Goal: Transaction & Acquisition: Book appointment/travel/reservation

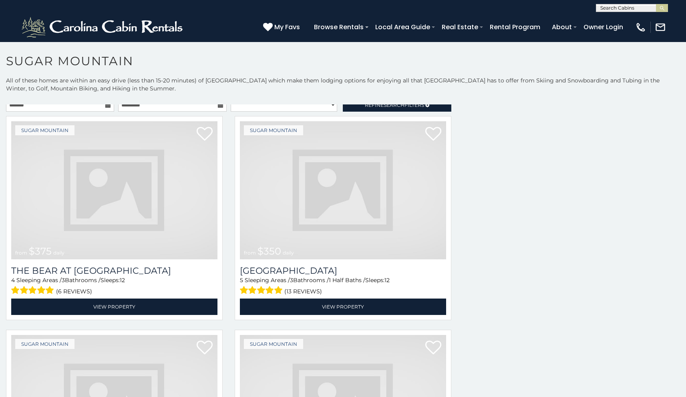
scroll to position [12, 0]
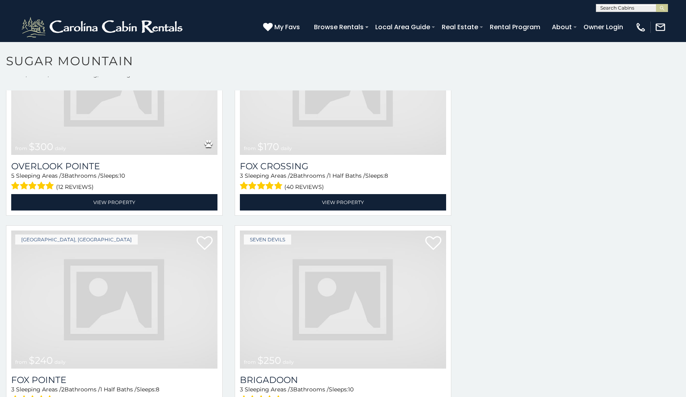
scroll to position [2768, 0]
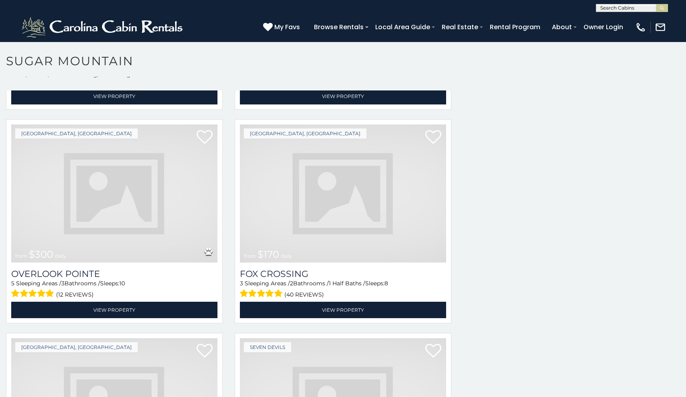
click at [112, 124] on img at bounding box center [114, 193] width 206 height 138
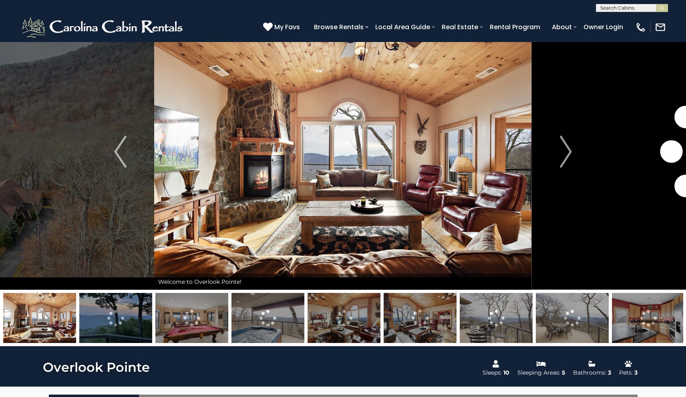
scroll to position [32, 0]
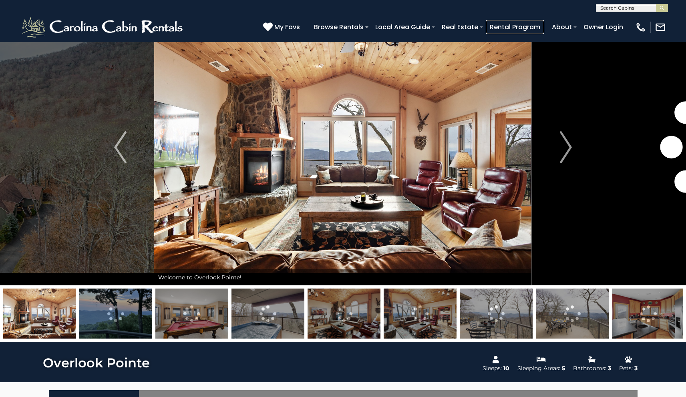
click at [536, 26] on link "Rental Program" at bounding box center [514, 27] width 58 height 14
